Goal: Information Seeking & Learning: Compare options

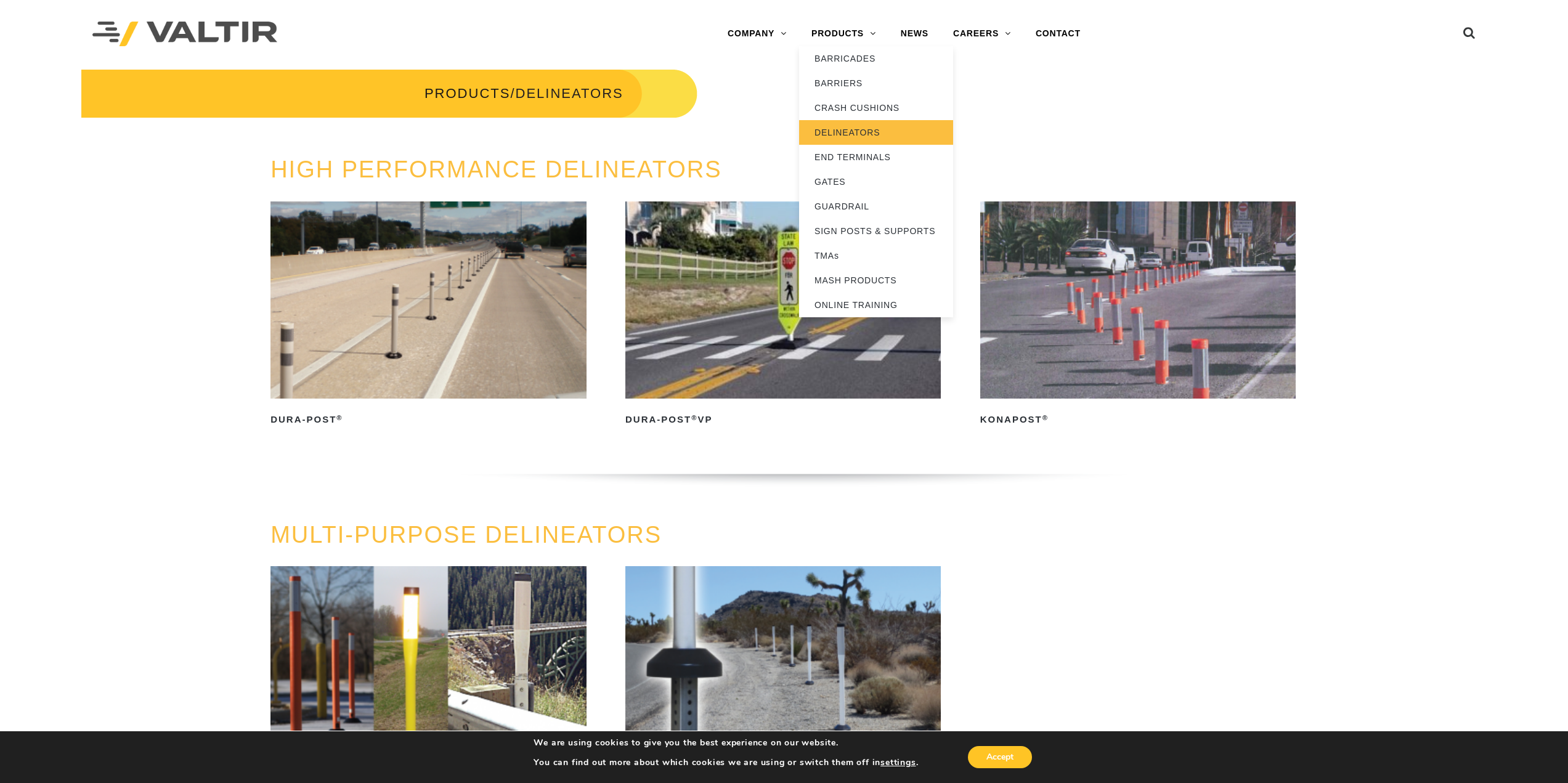
click at [842, 133] on link "DELINEATORS" at bounding box center [876, 132] width 154 height 24
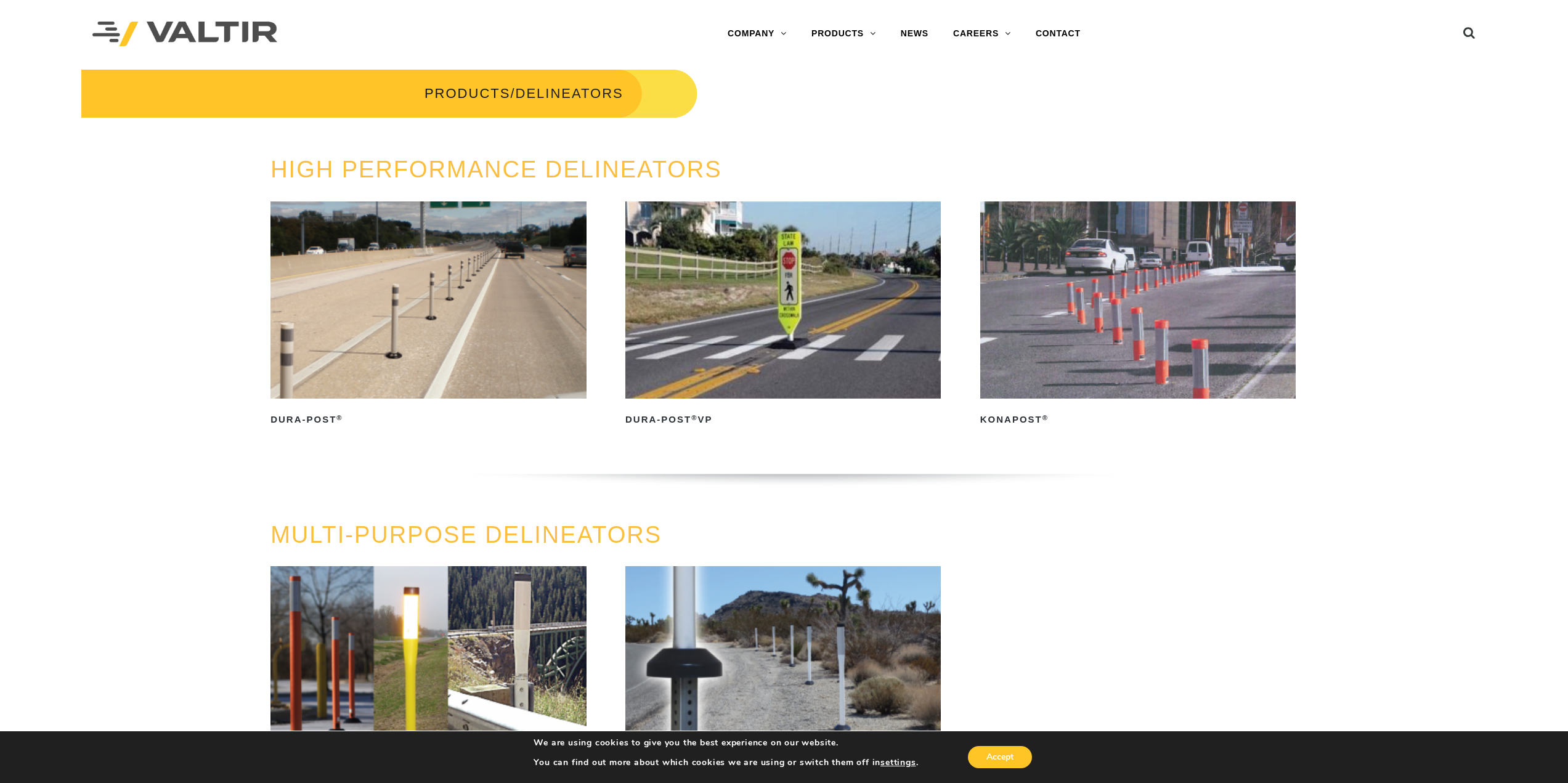
click at [400, 351] on img at bounding box center [428, 299] width 316 height 197
click at [661, 393] on img at bounding box center [783, 299] width 316 height 197
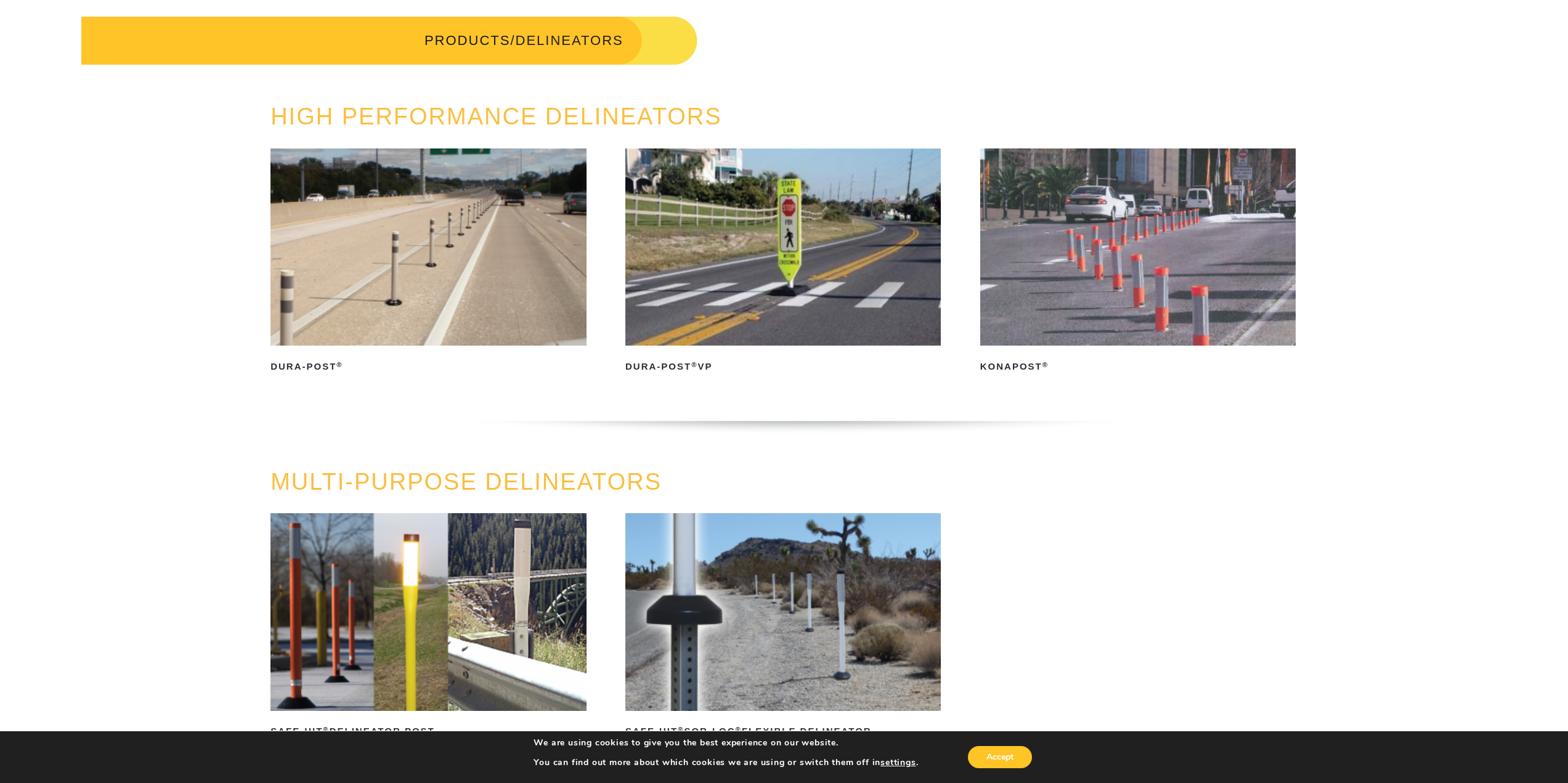
scroll to position [431, 0]
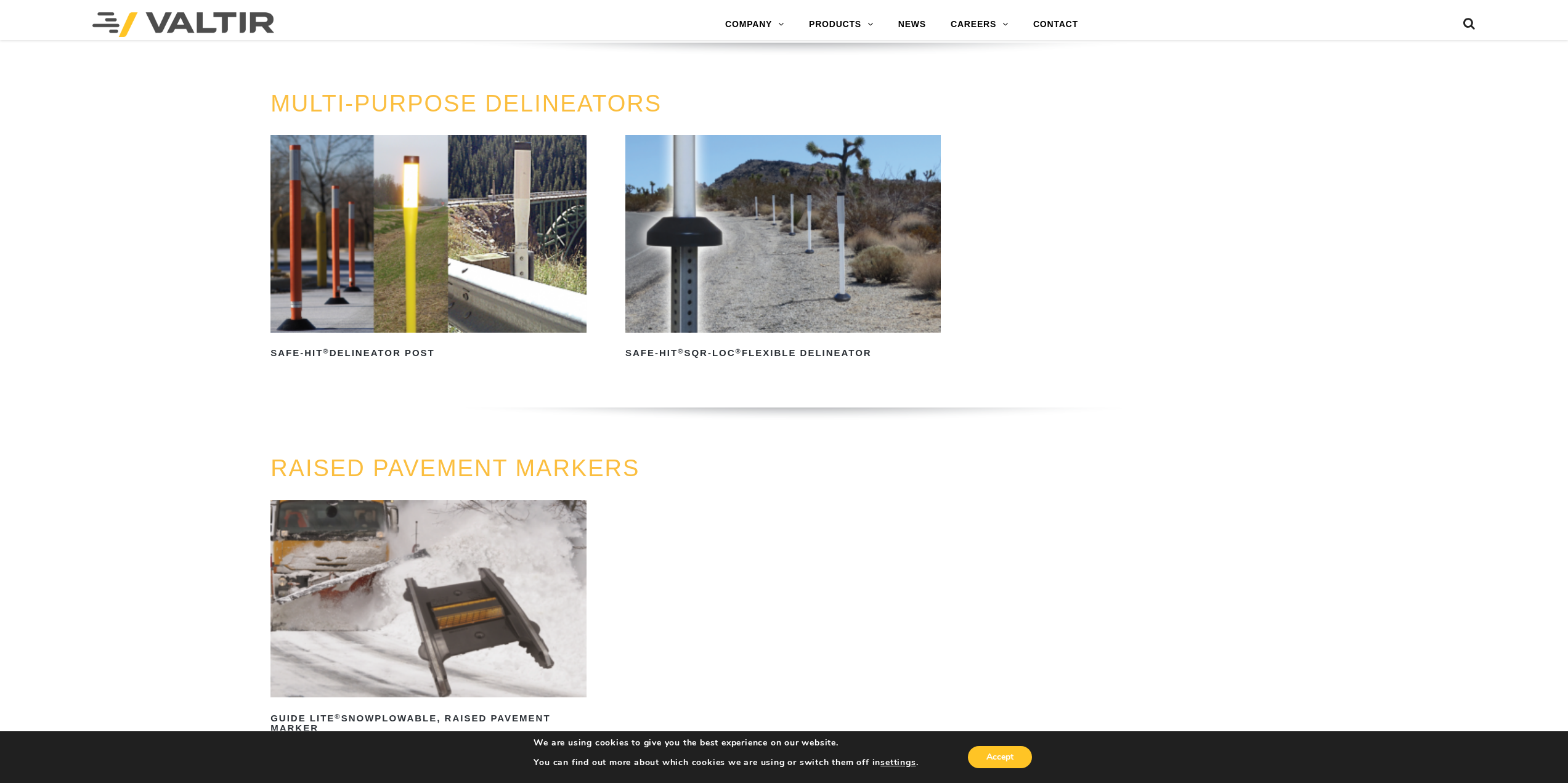
click at [840, 296] on img at bounding box center [783, 233] width 316 height 197
click at [402, 344] on h2 "Safe-Hit ® Delineator Post" at bounding box center [428, 353] width 316 height 20
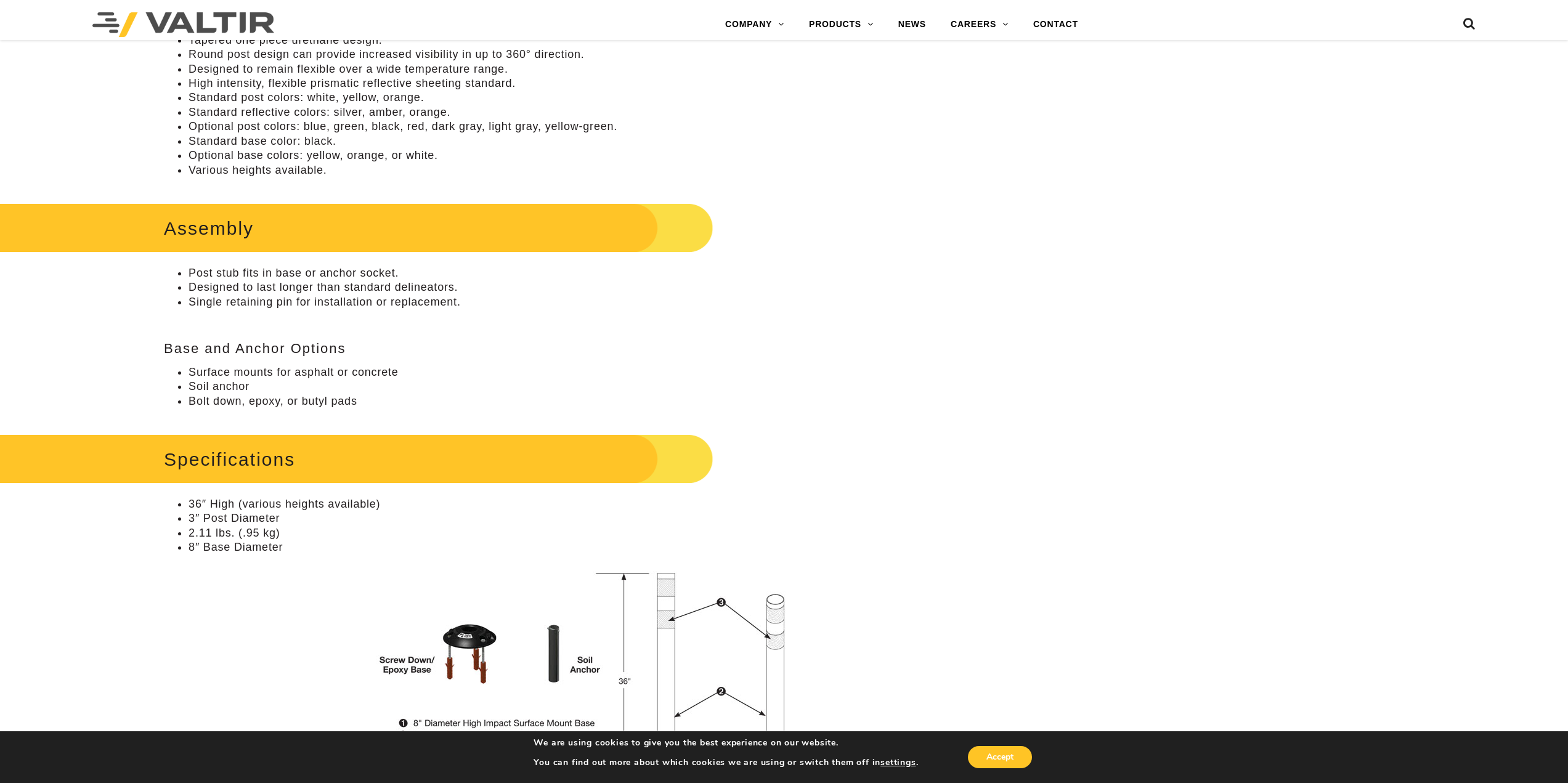
scroll to position [678, 0]
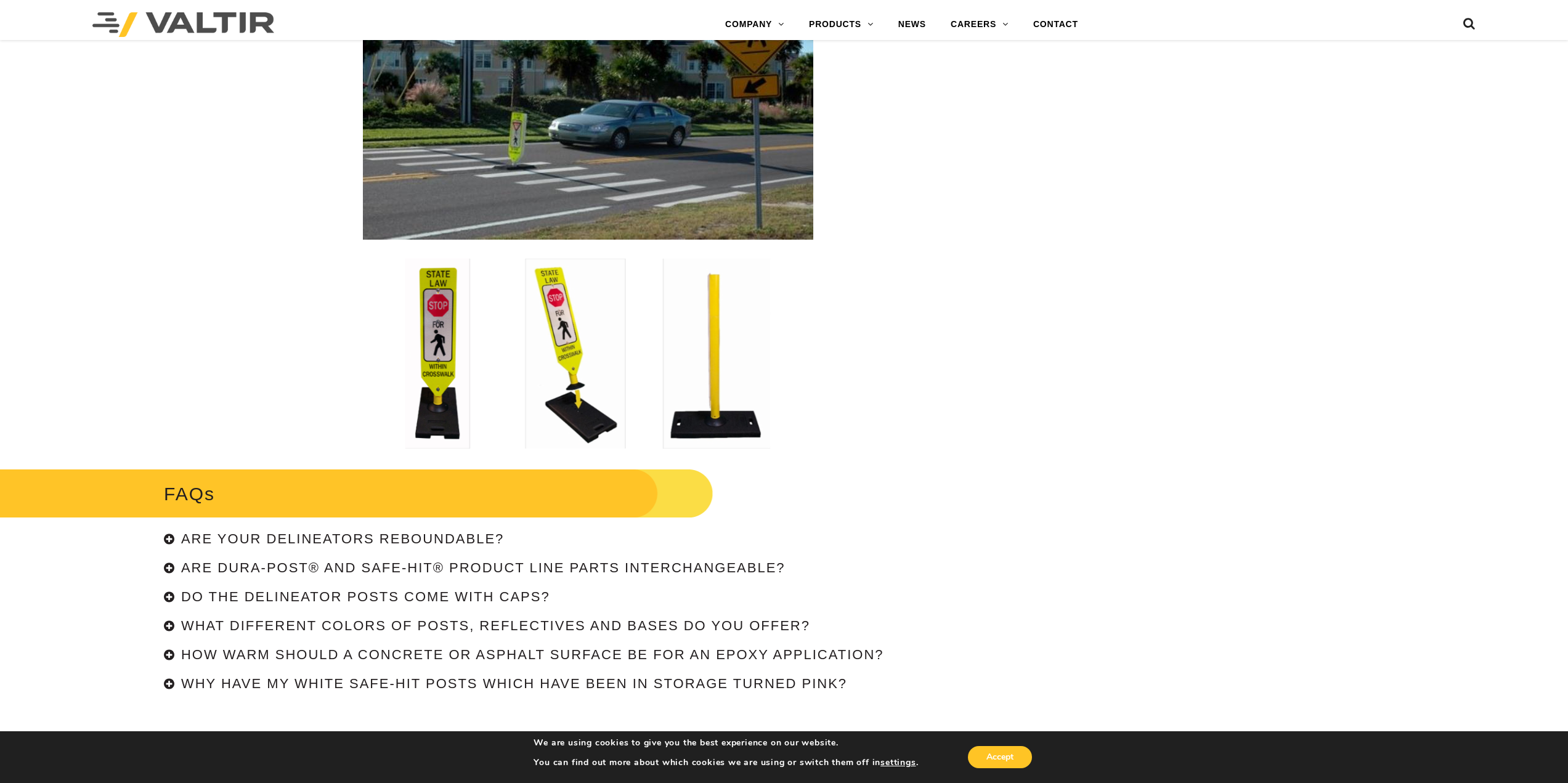
scroll to position [2246, 0]
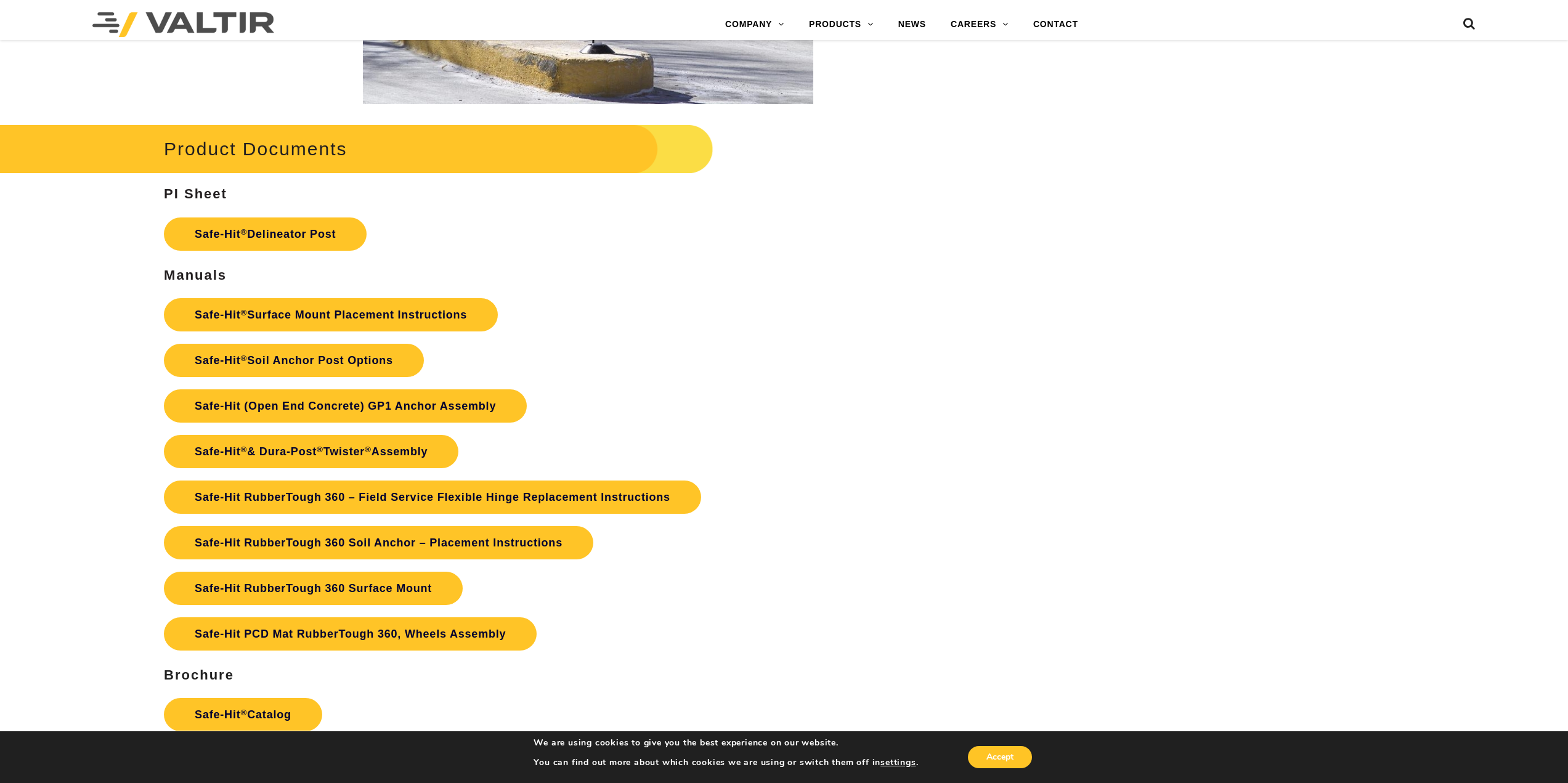
scroll to position [2772, 0]
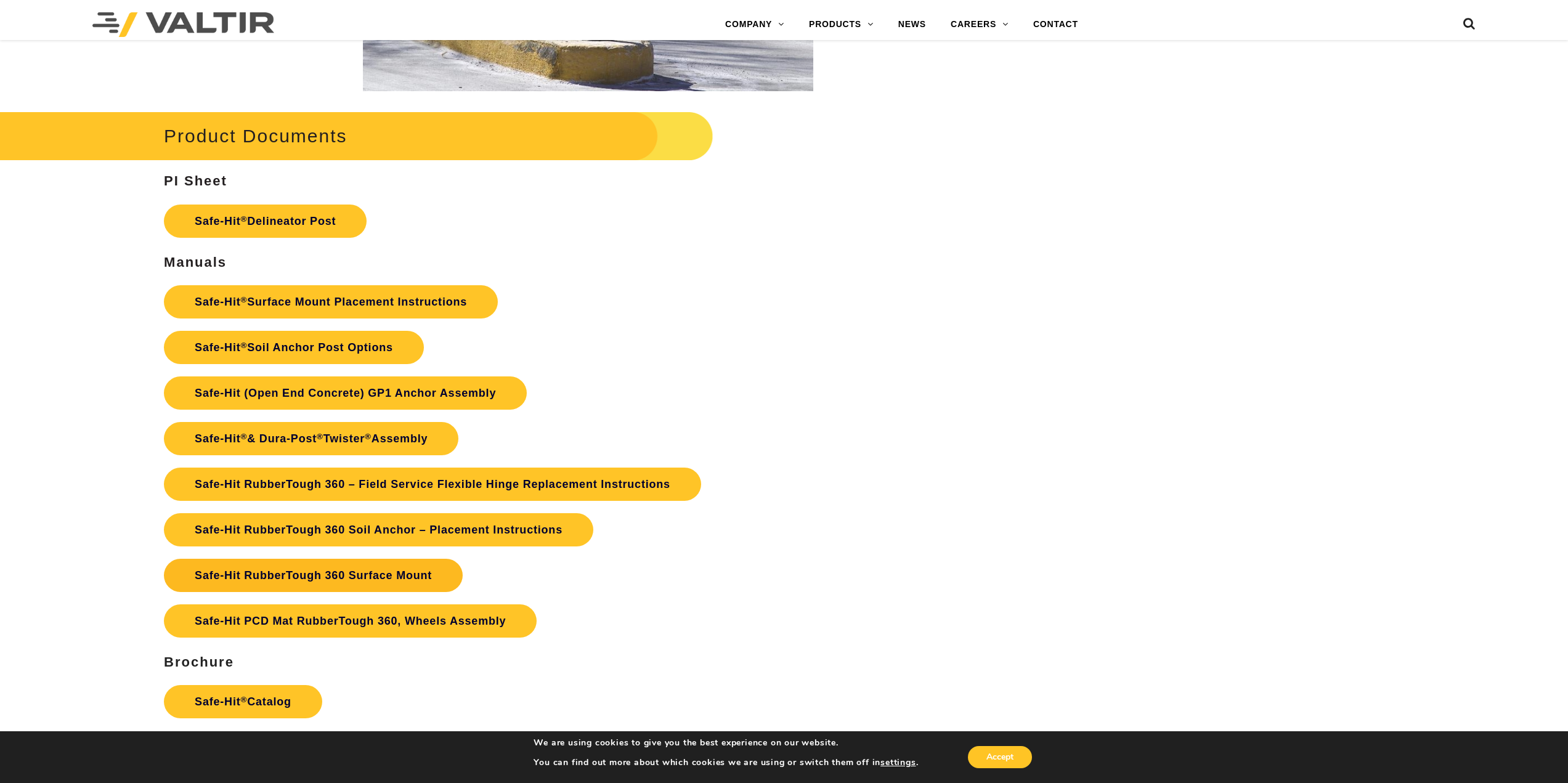
click at [330, 580] on link "Safe-Hit RubberTough 360 Surface Mount" at bounding box center [313, 575] width 299 height 33
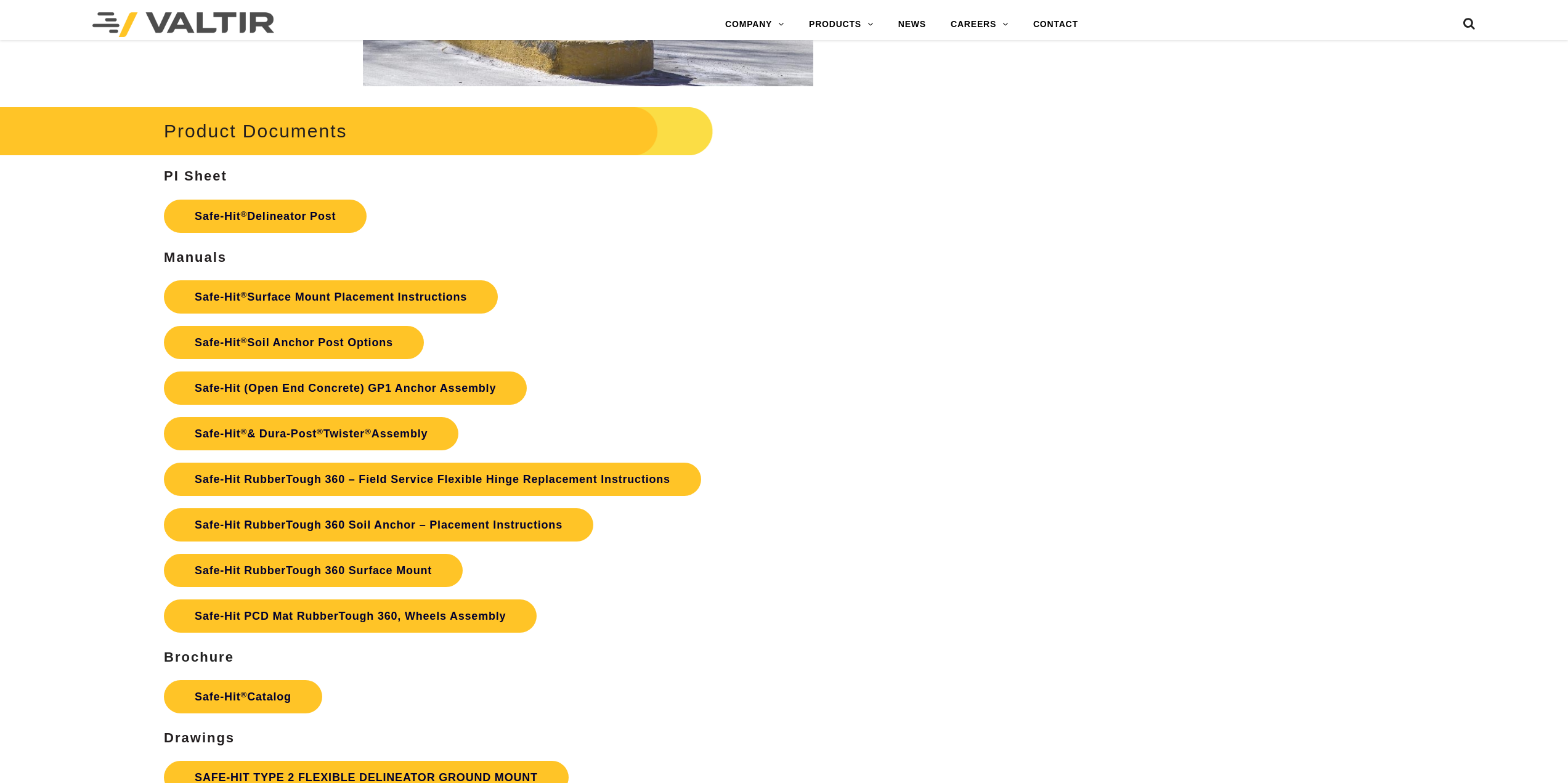
scroll to position [2772, 0]
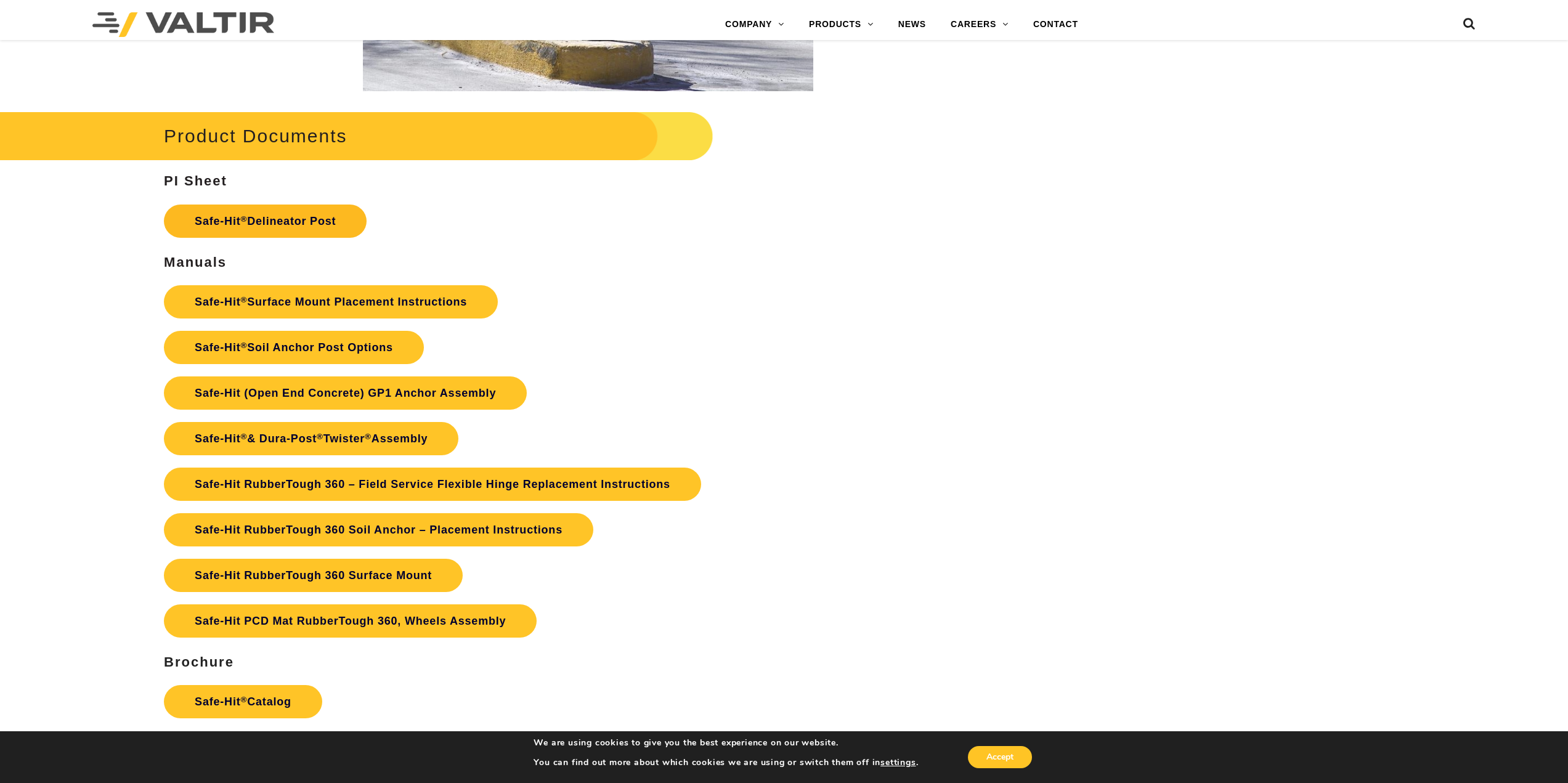
click at [299, 230] on link "Safe-Hit ® Delineator Post" at bounding box center [265, 221] width 203 height 33
click at [251, 696] on link "Safe-Hit ® Catalog" at bounding box center [242, 702] width 158 height 33
